Goal: Task Accomplishment & Management: Use online tool/utility

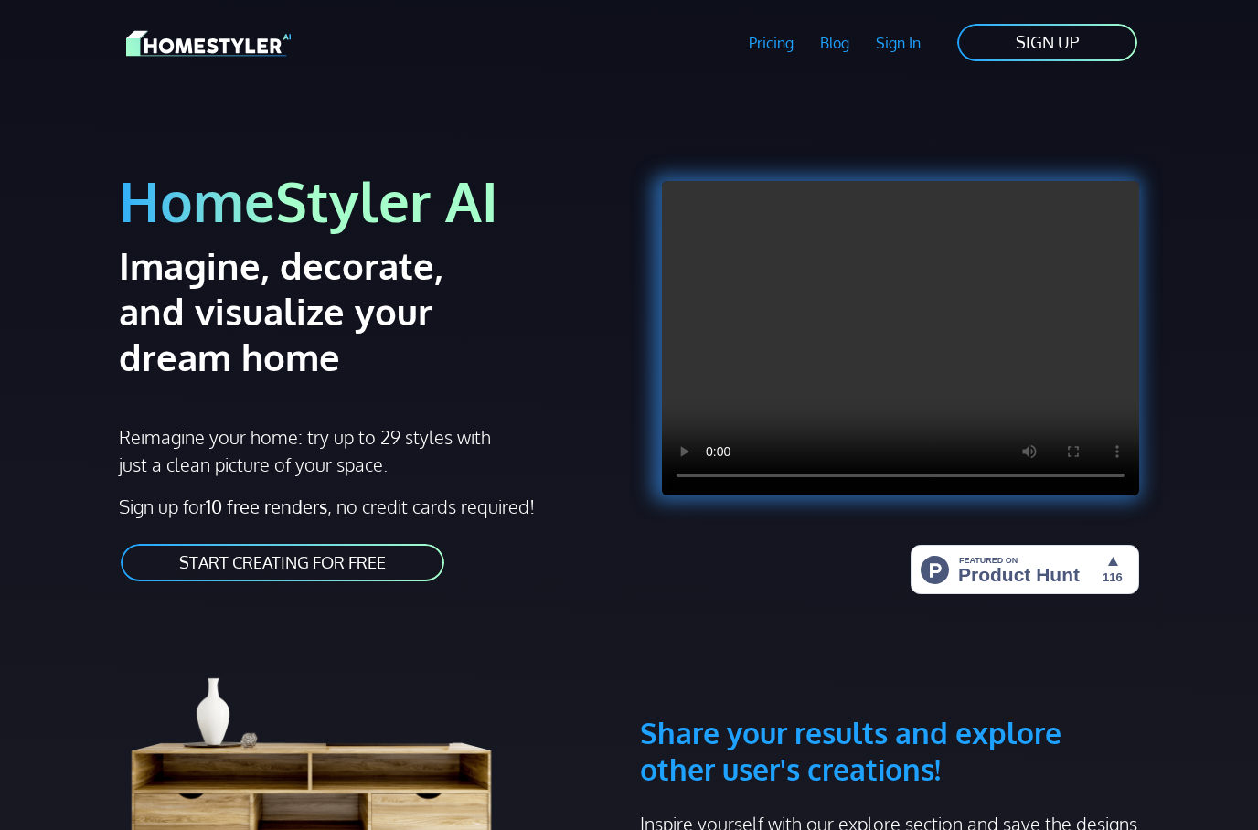
click at [380, 566] on link "START CREATING FOR FREE" at bounding box center [282, 562] width 327 height 41
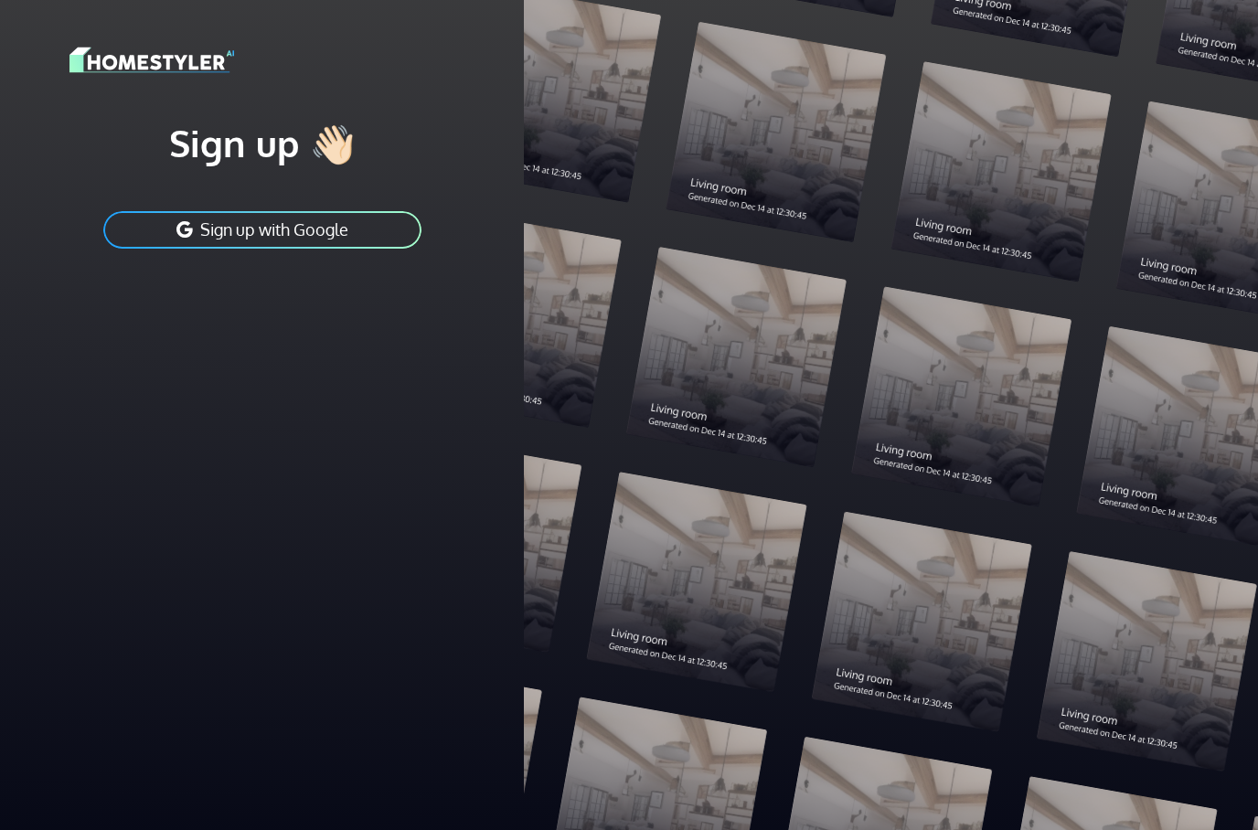
click at [358, 236] on button "Sign up with Google" at bounding box center [263, 229] width 322 height 41
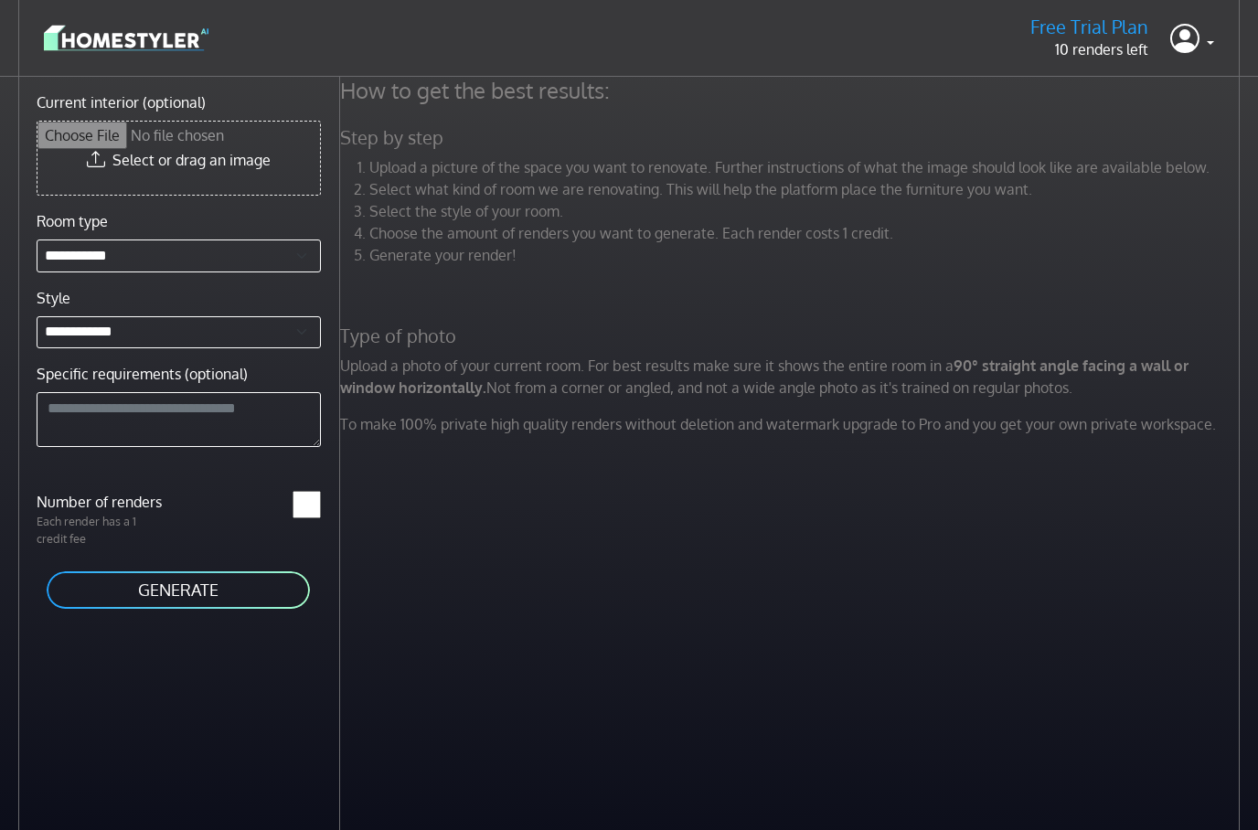
click at [636, 647] on div "How to get the best results: Step by step Upload a picture of the space you wan…" at bounding box center [799, 492] width 918 height 830
click at [144, 47] on img at bounding box center [126, 38] width 165 height 32
